Goal: Transaction & Acquisition: Subscribe to service/newsletter

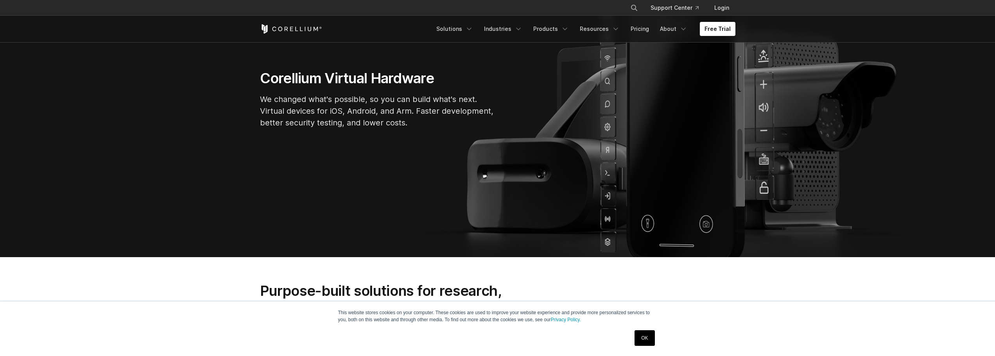
click at [645, 336] on link "OK" at bounding box center [644, 338] width 20 height 16
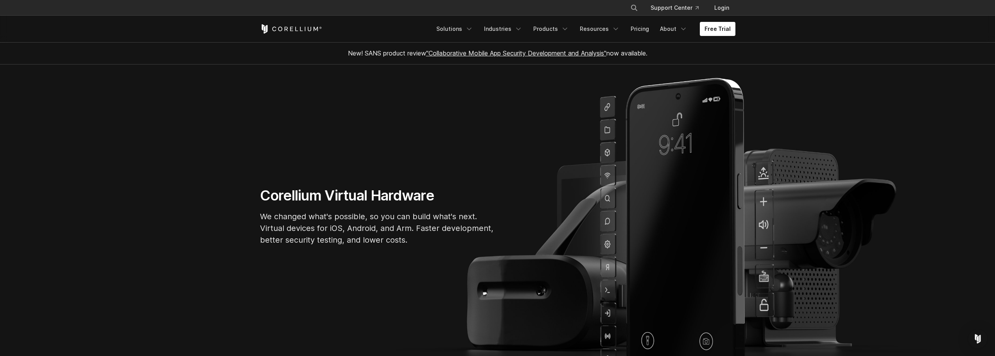
drag, startPoint x: 860, startPoint y: 299, endPoint x: 892, endPoint y: 163, distance: 139.7
click at [715, 37] on div "Free Trial Solutions IoT" at bounding box center [497, 29] width 475 height 27
click at [719, 29] on link "Free Trial" at bounding box center [718, 29] width 36 height 14
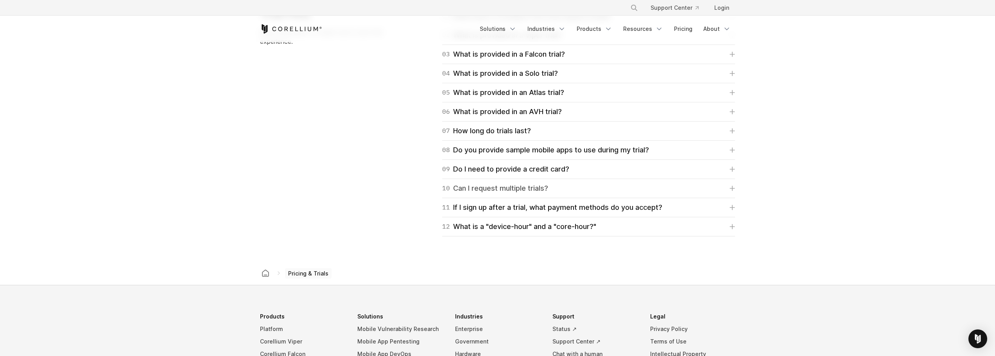
scroll to position [1173, 0]
click at [689, 28] on link "Pricing" at bounding box center [683, 29] width 28 height 14
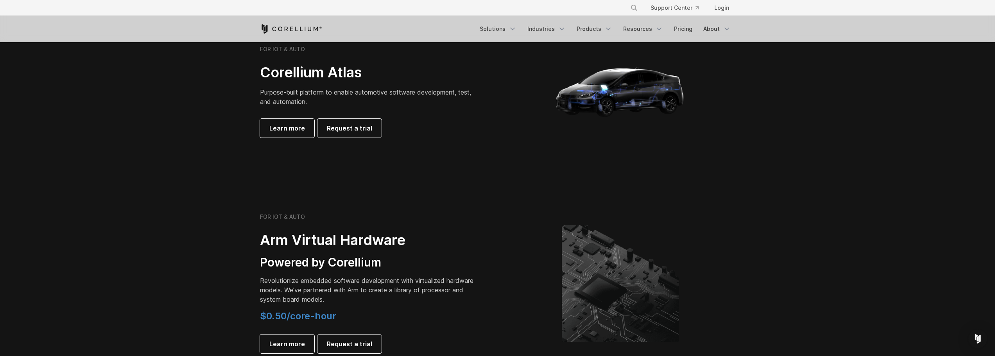
scroll to position [821, 0]
